Goal: Task Accomplishment & Management: Use online tool/utility

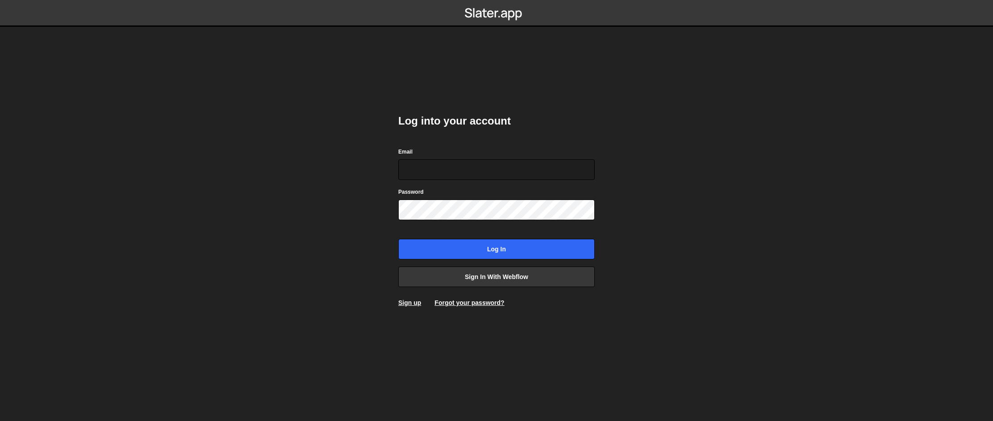
type input "tanner@rebltheory.com"
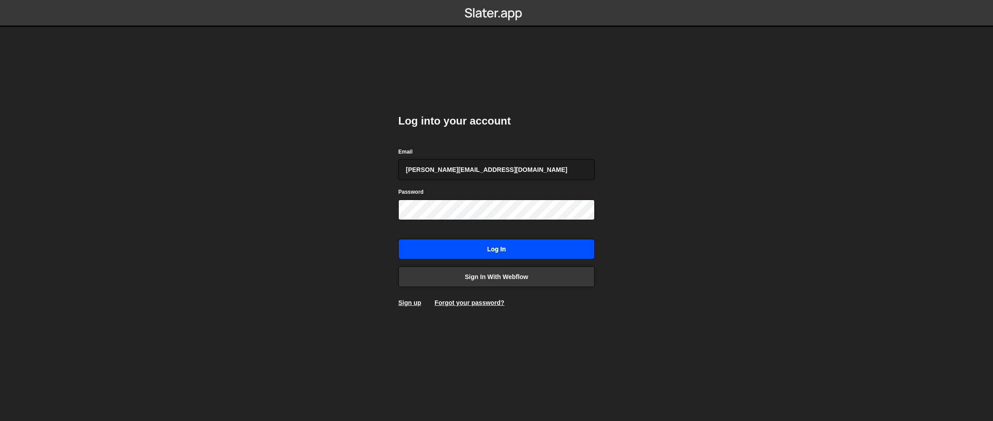
click at [494, 251] on input "Log in" at bounding box center [496, 249] width 197 height 21
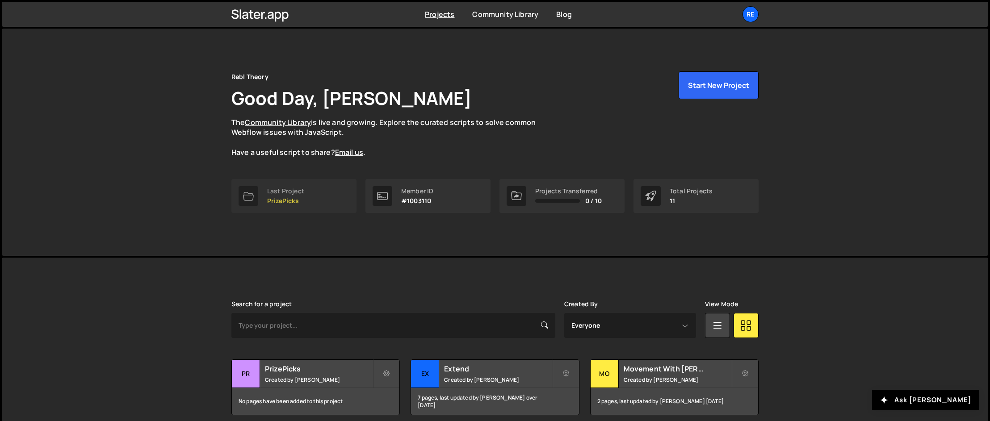
click at [299, 196] on div "Last Project PrizePicks" at bounding box center [285, 196] width 37 height 17
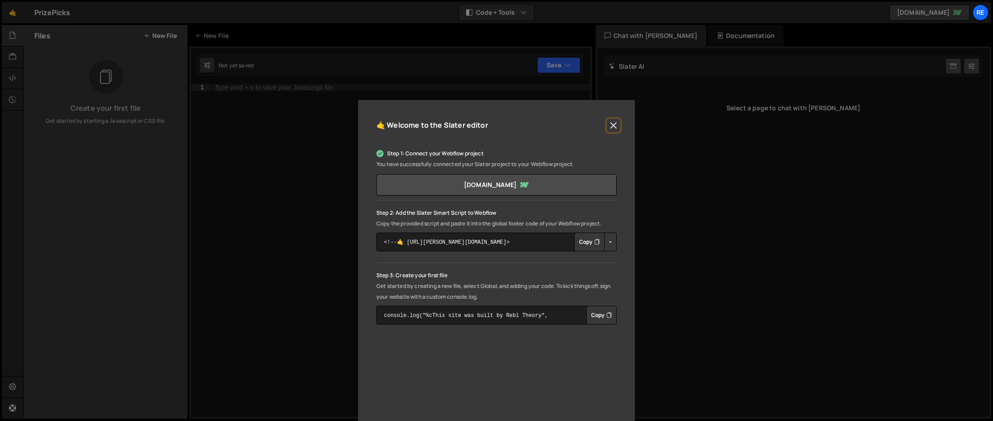
click at [612, 125] on button "Close" at bounding box center [613, 125] width 13 height 13
